Goal: Check status: Check status

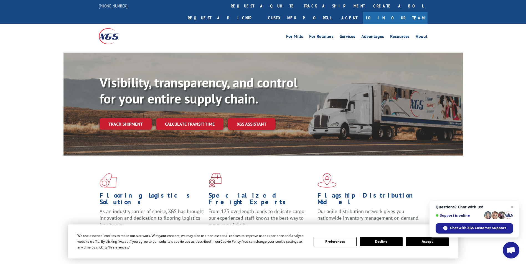
click at [420, 241] on button "Accept" at bounding box center [427, 241] width 43 height 9
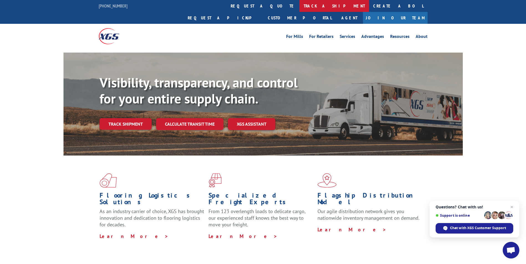
click at [299, 4] on link "track a shipment" at bounding box center [334, 6] width 70 height 12
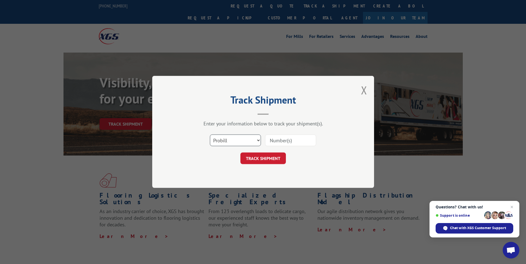
click at [257, 139] on select "Select category... Probill BOL PO" at bounding box center [235, 141] width 51 height 12
select select "po"
click at [210, 135] on select "Select category... Probill BOL PO" at bounding box center [235, 141] width 51 height 12
click at [305, 140] on input at bounding box center [290, 141] width 51 height 12
type input "080725S2002"
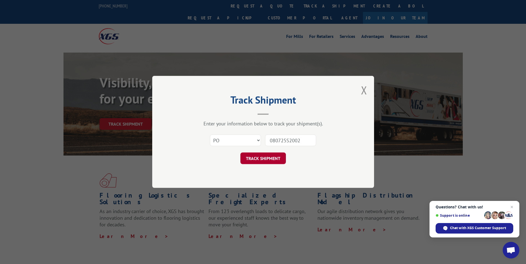
click at [266, 158] on button "TRACK SHIPMENT" at bounding box center [262, 159] width 45 height 12
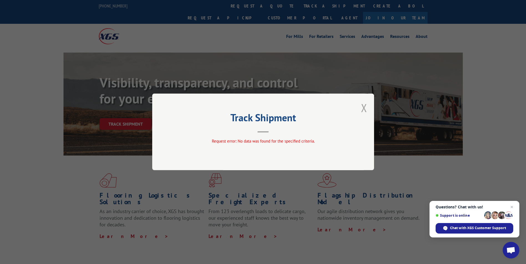
click at [362, 109] on button "Close modal" at bounding box center [364, 108] width 6 height 15
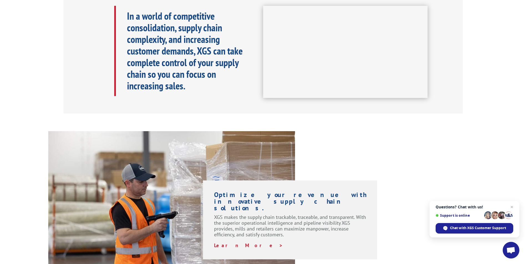
scroll to position [55, 0]
